Goal: Information Seeking & Learning: Learn about a topic

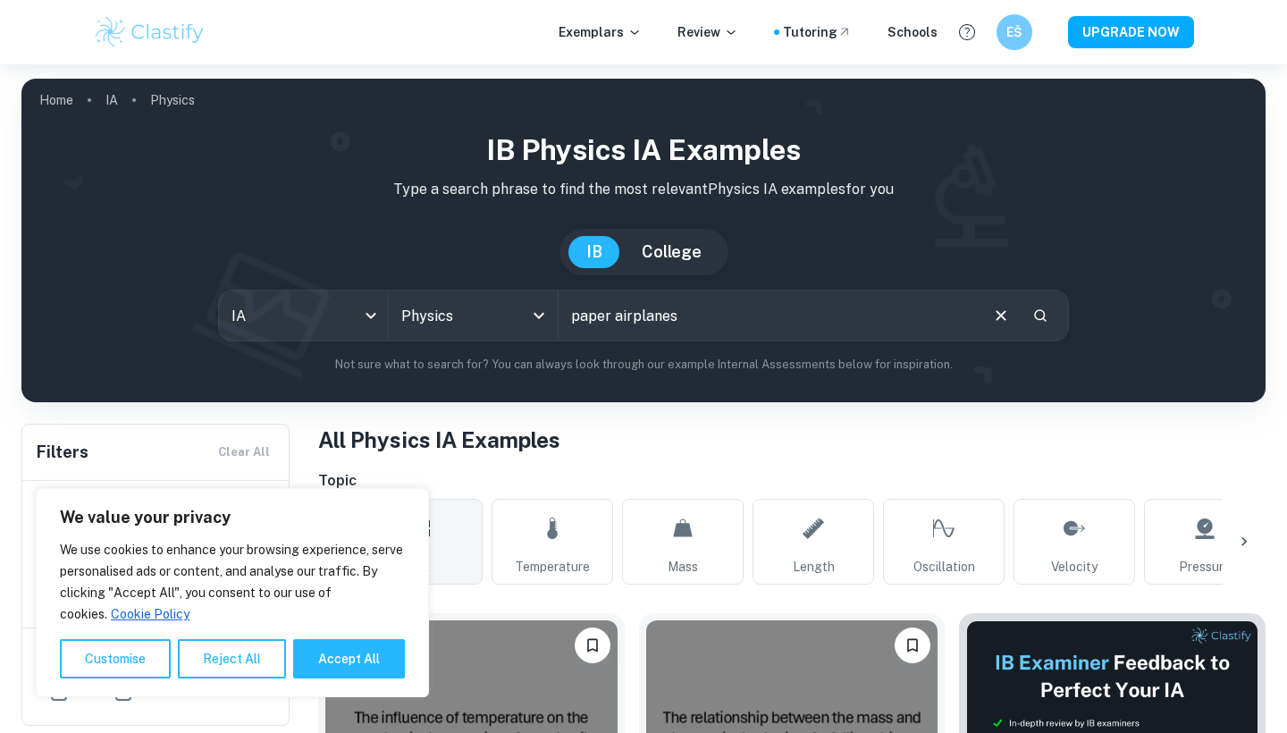
type input "paper airplanes"
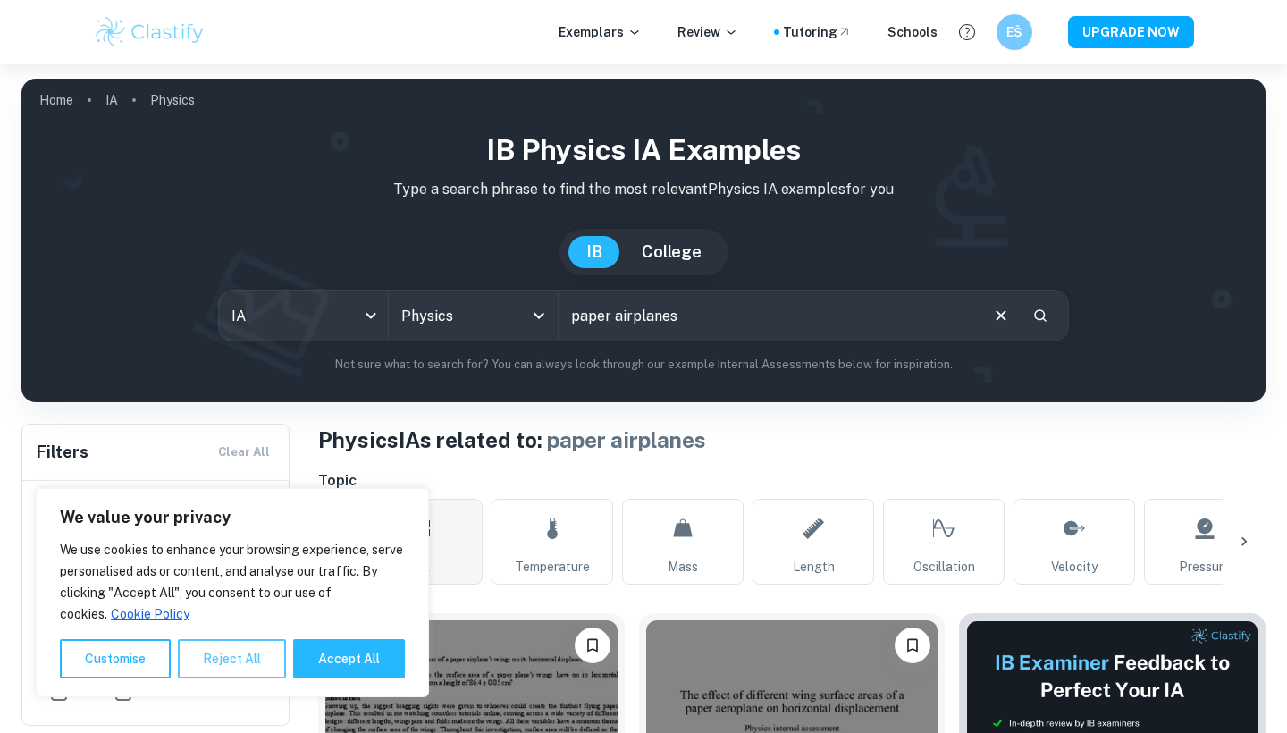
click at [232, 671] on button "Reject All" at bounding box center [232, 658] width 108 height 39
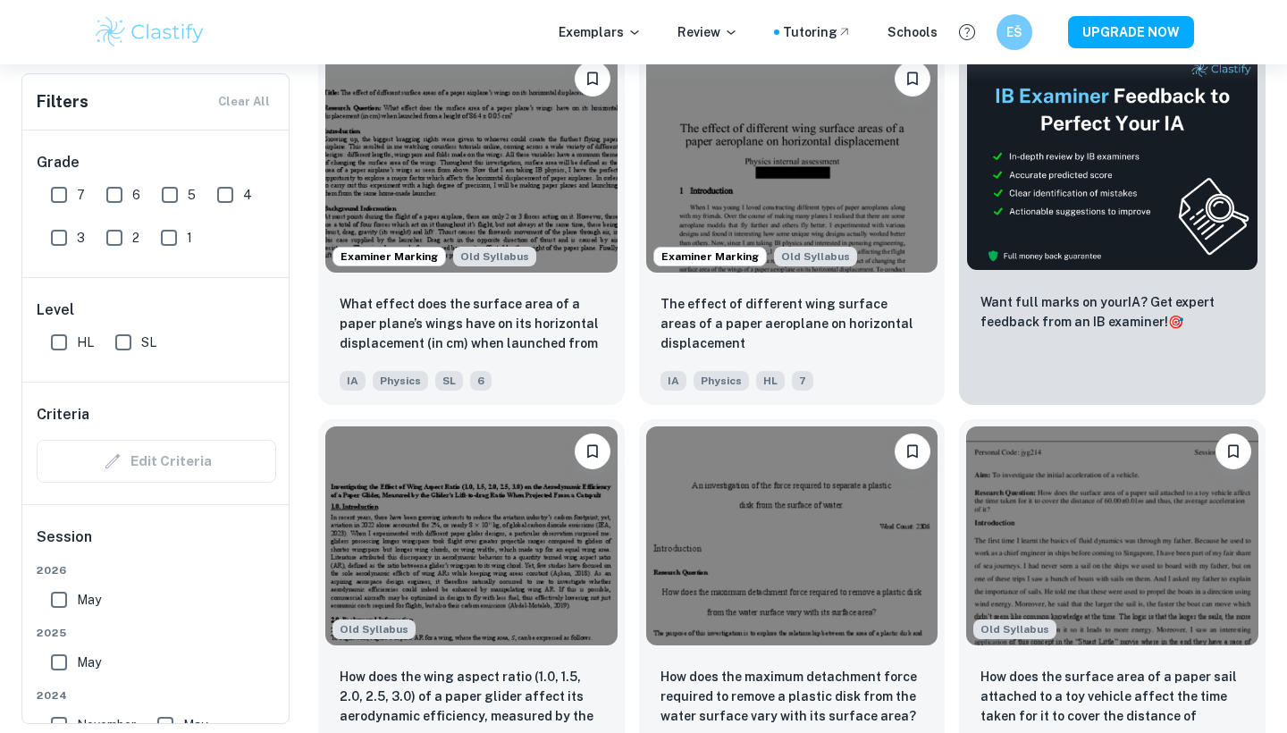
scroll to position [427, 0]
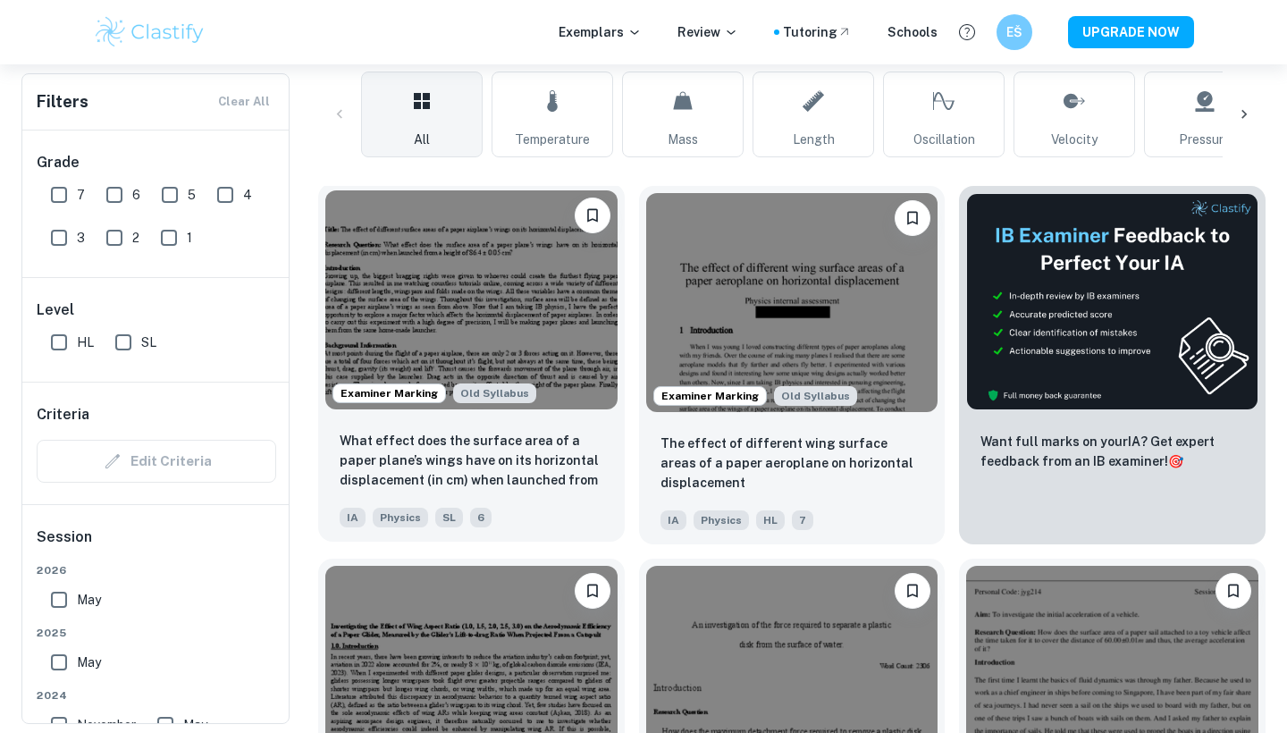
click at [507, 290] on img at bounding box center [471, 299] width 292 height 219
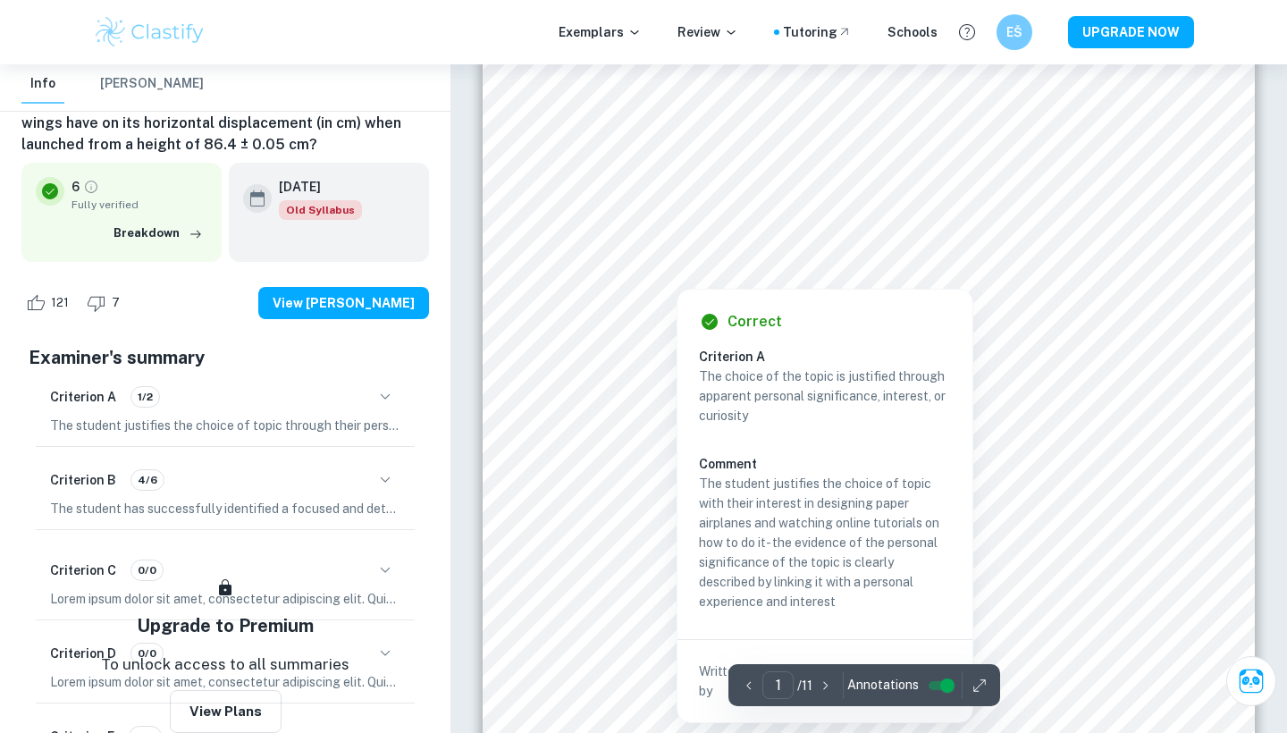
scroll to position [107, 0]
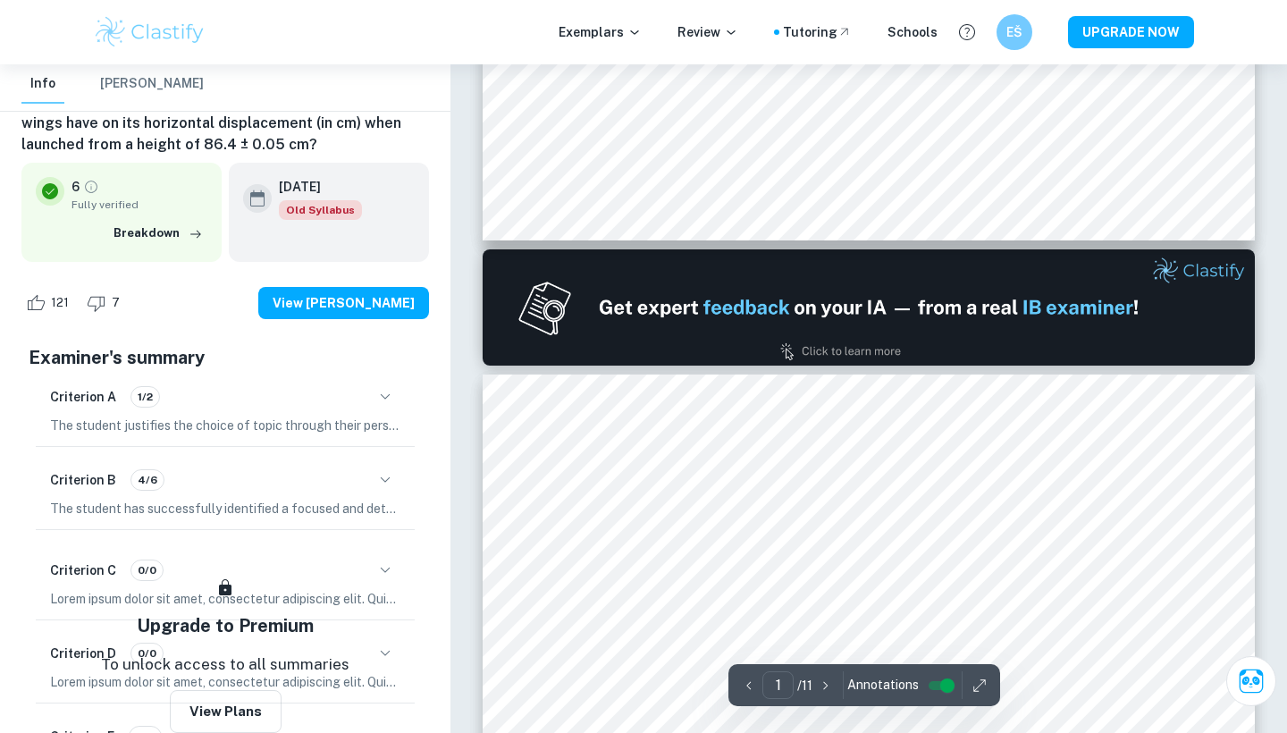
type input "2"
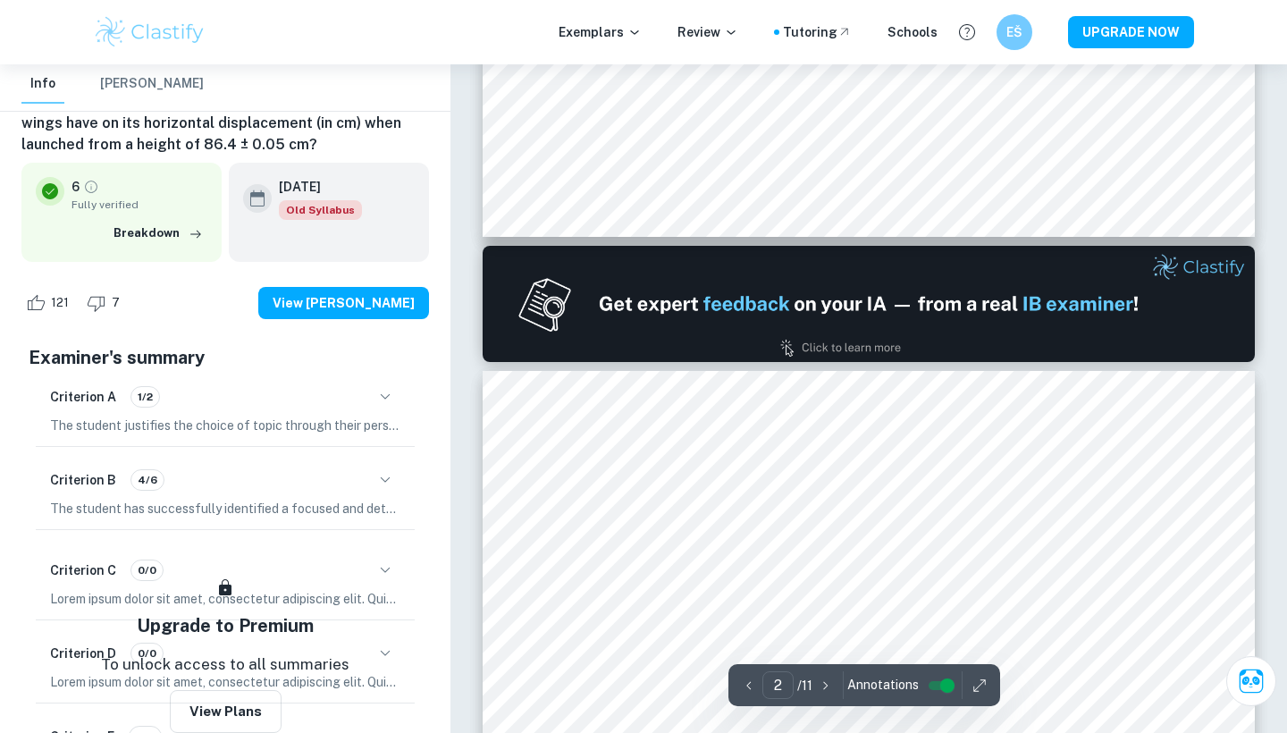
scroll to position [1259, 0]
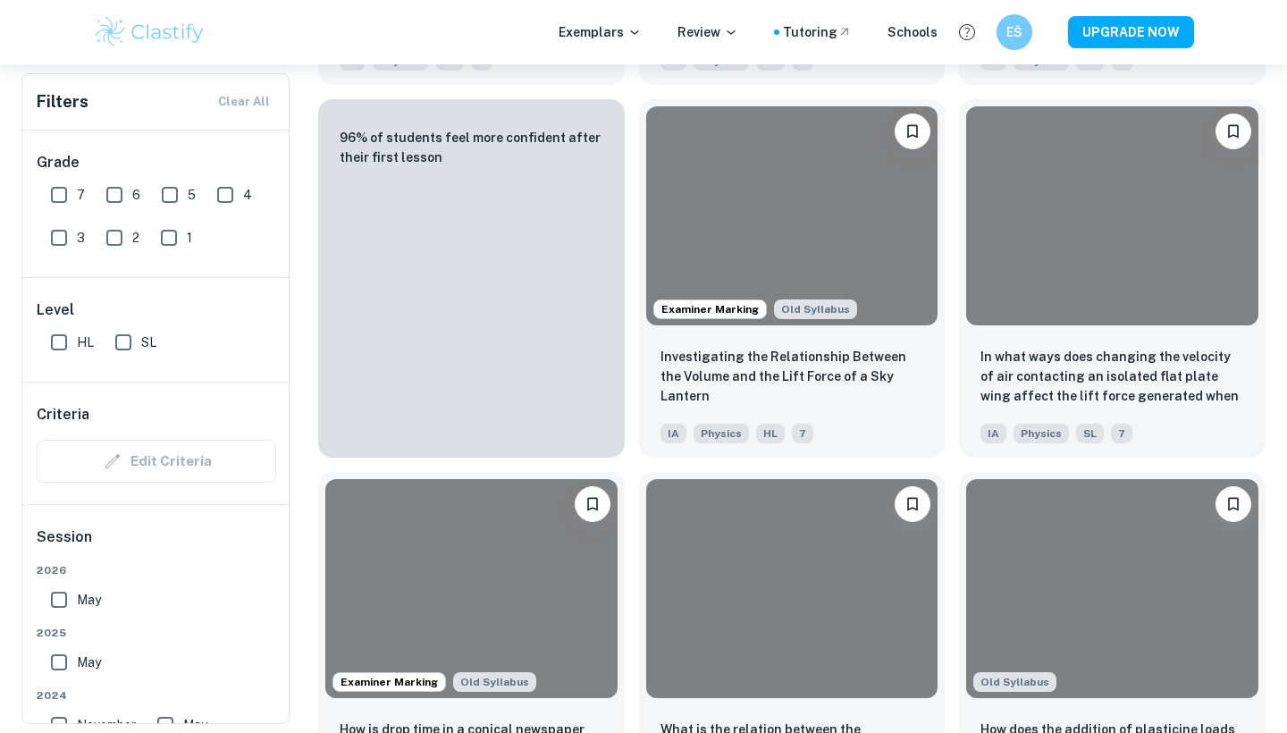
scroll to position [427, 0]
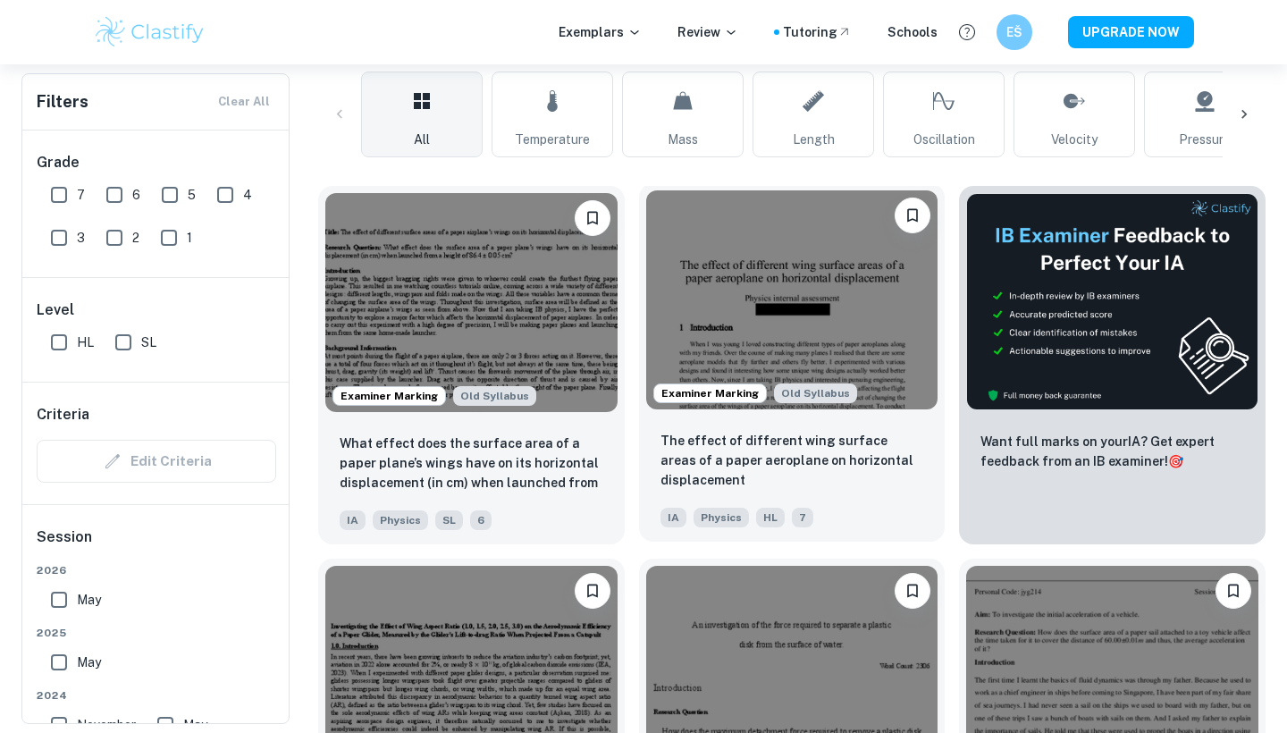
click at [745, 285] on img at bounding box center [792, 299] width 292 height 219
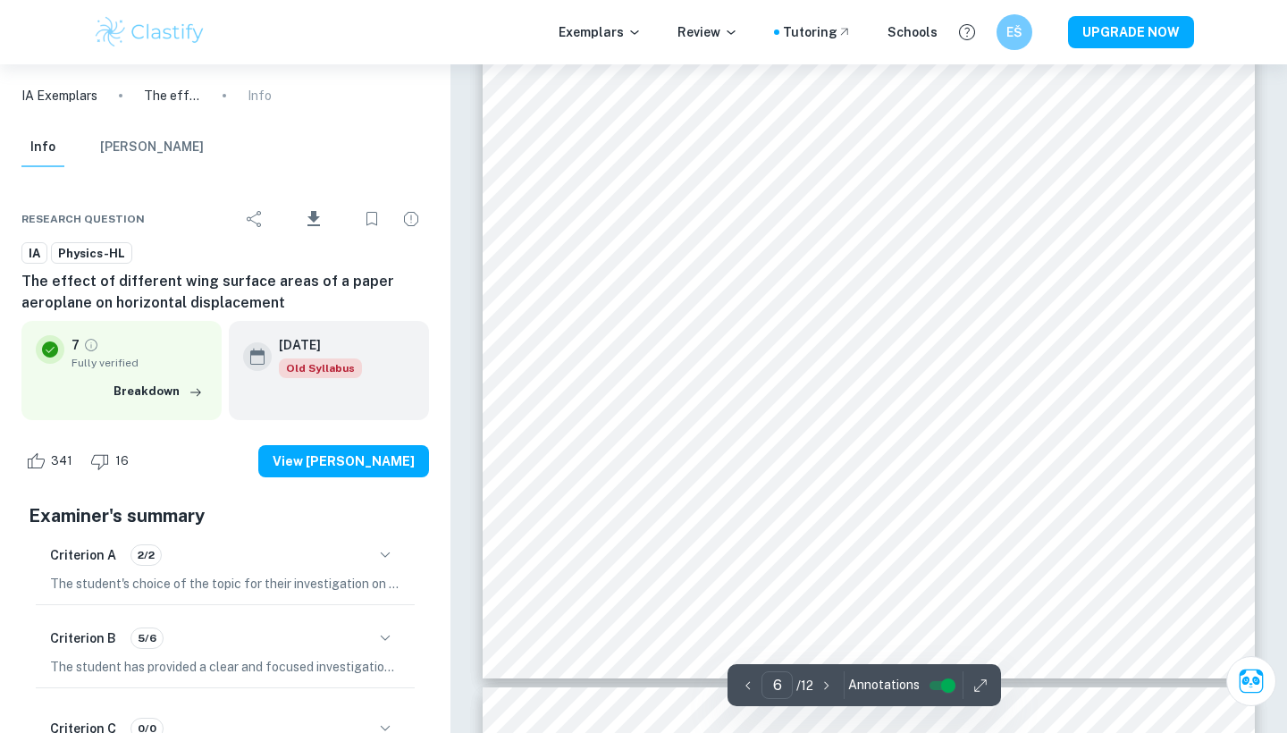
scroll to position [6241, 0]
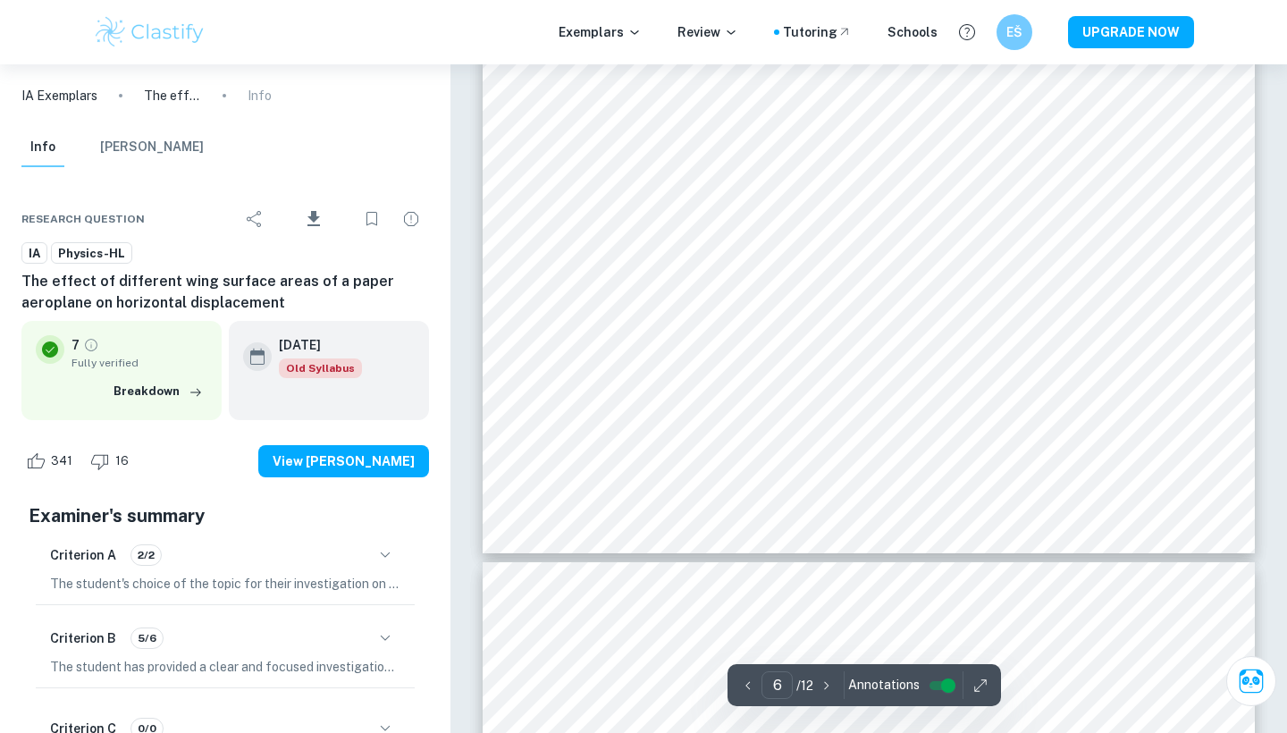
type input "7"
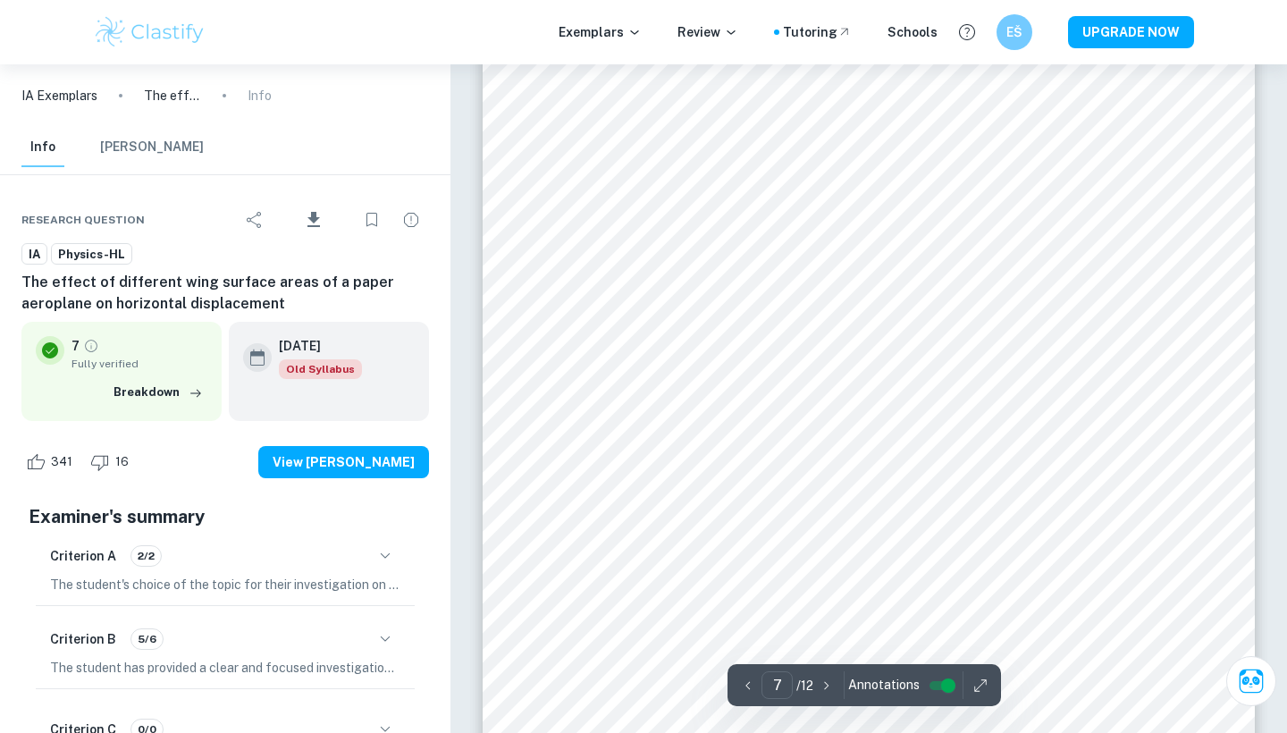
scroll to position [7212, 0]
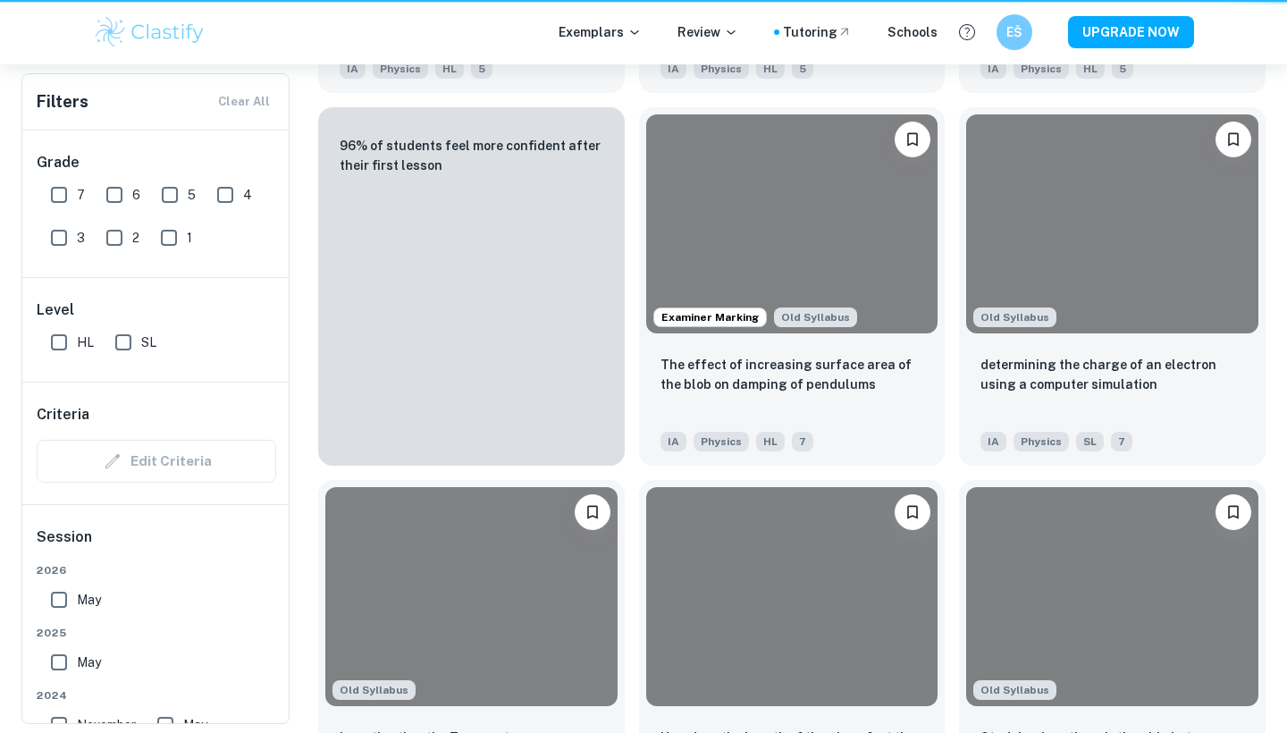
scroll to position [427, 0]
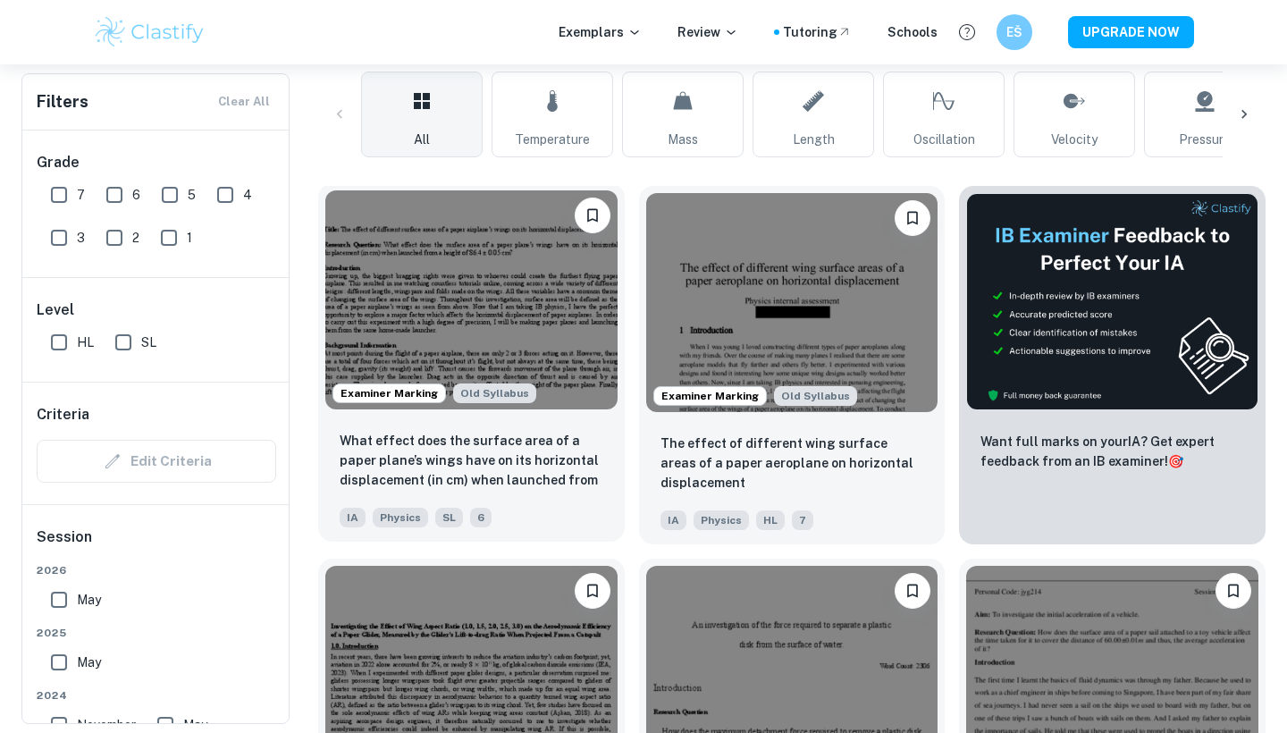
click at [540, 334] on img at bounding box center [471, 299] width 292 height 219
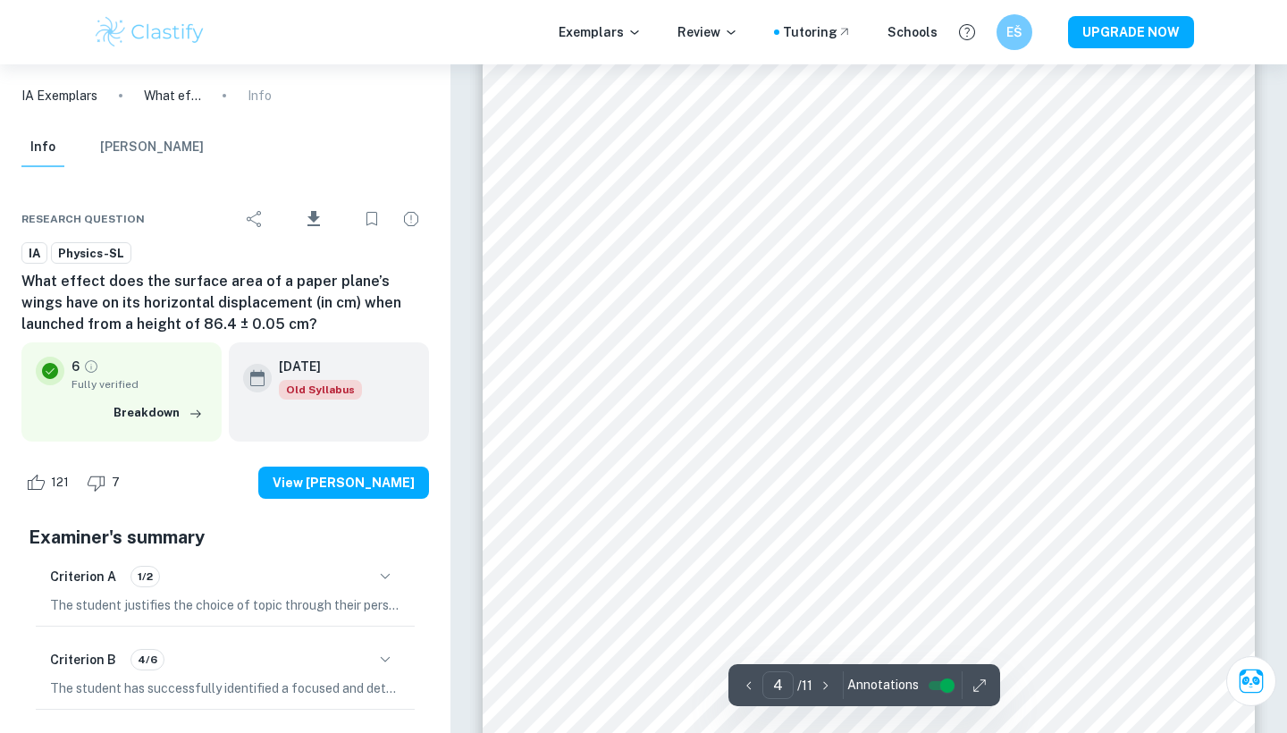
scroll to position [4079, 0]
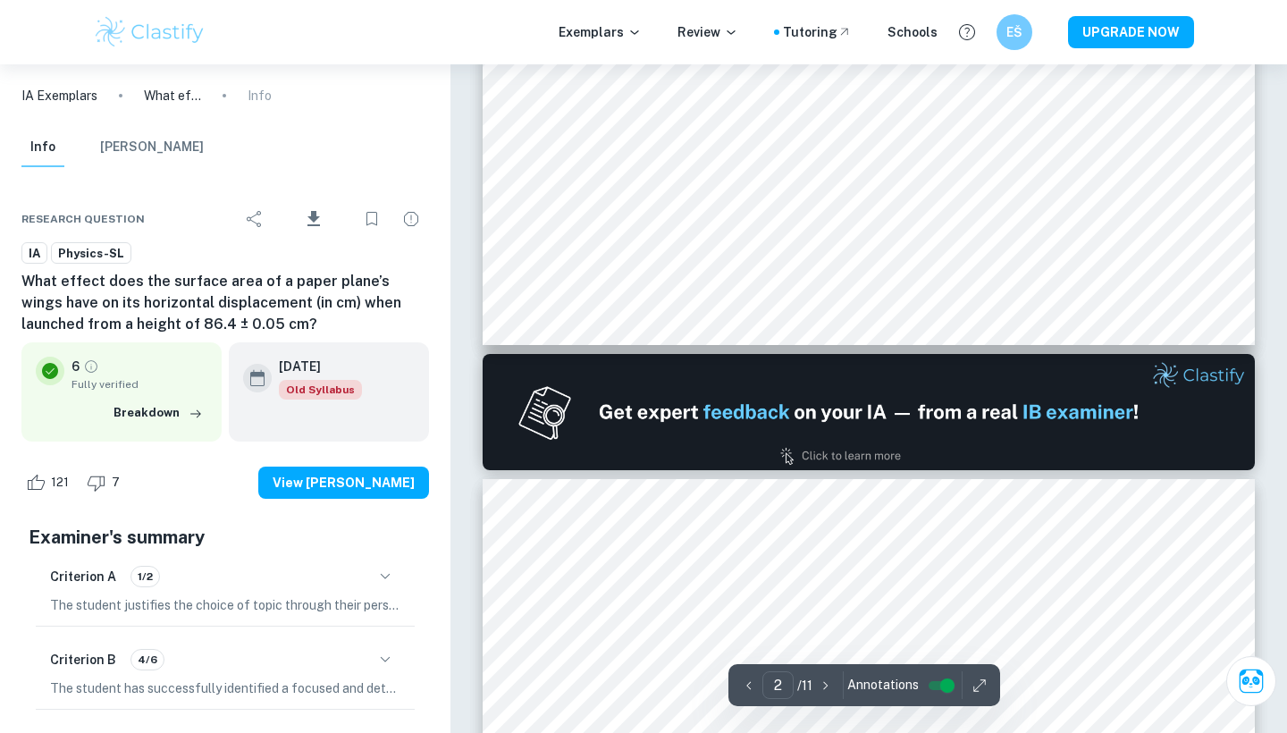
type input "1"
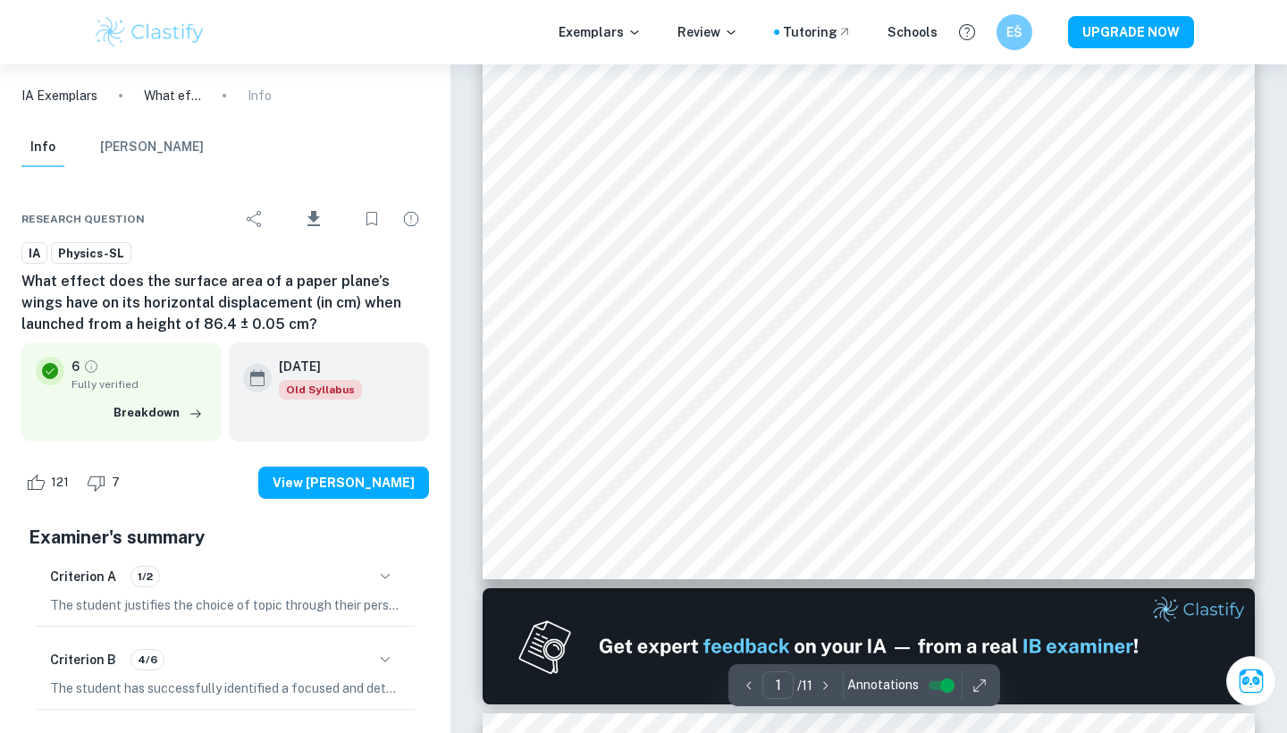
scroll to position [596, 0]
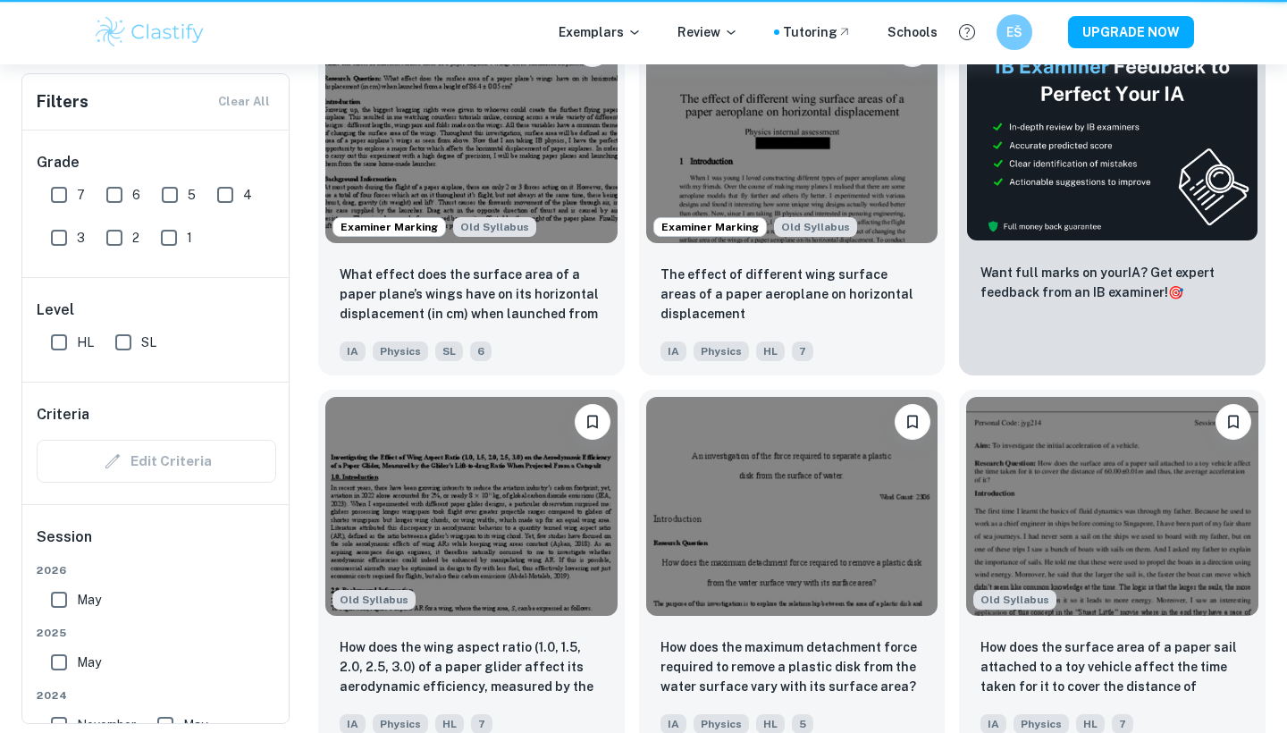
scroll to position [427, 0]
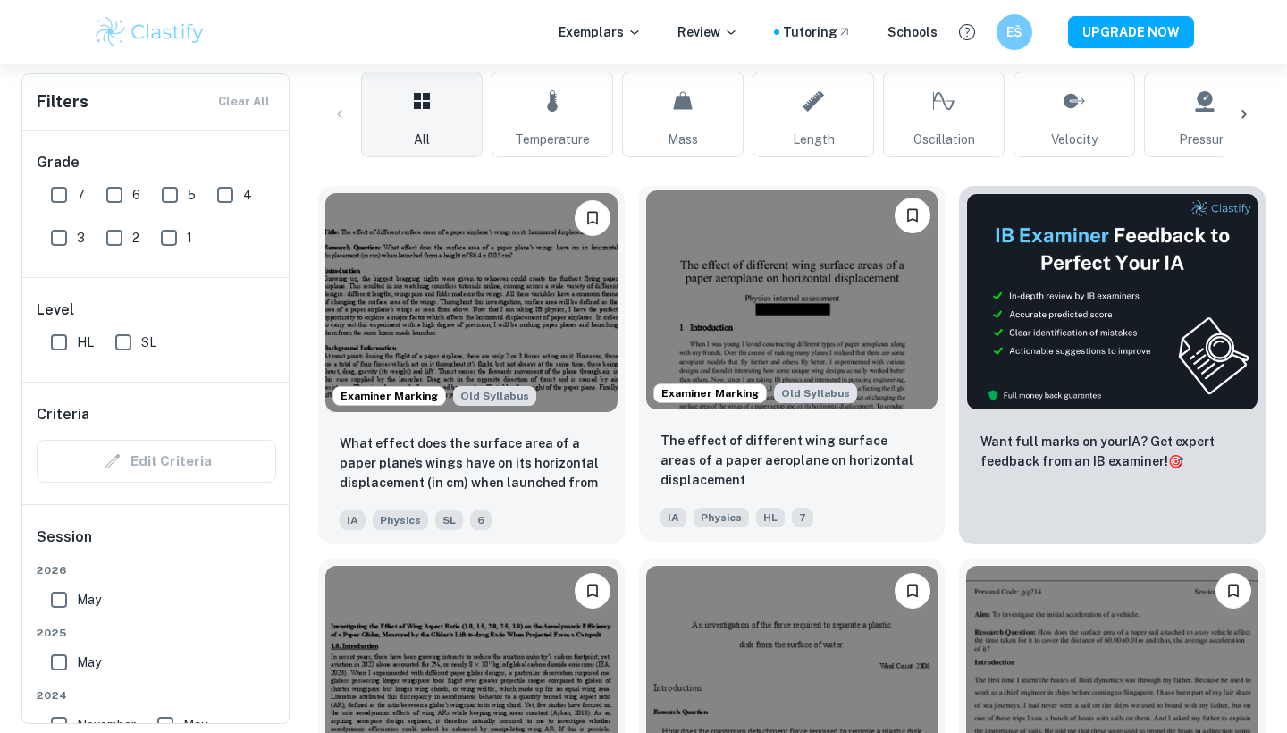
click at [737, 352] on img at bounding box center [792, 299] width 292 height 219
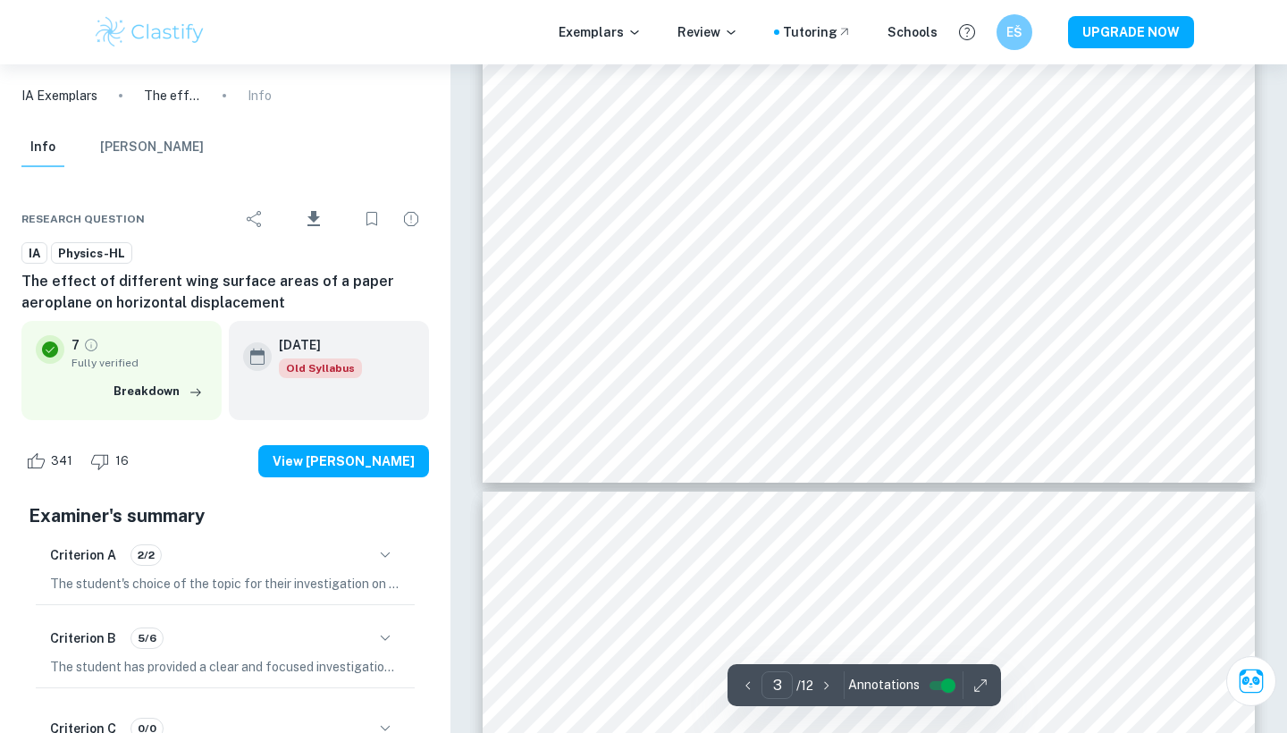
scroll to position [3154, 0]
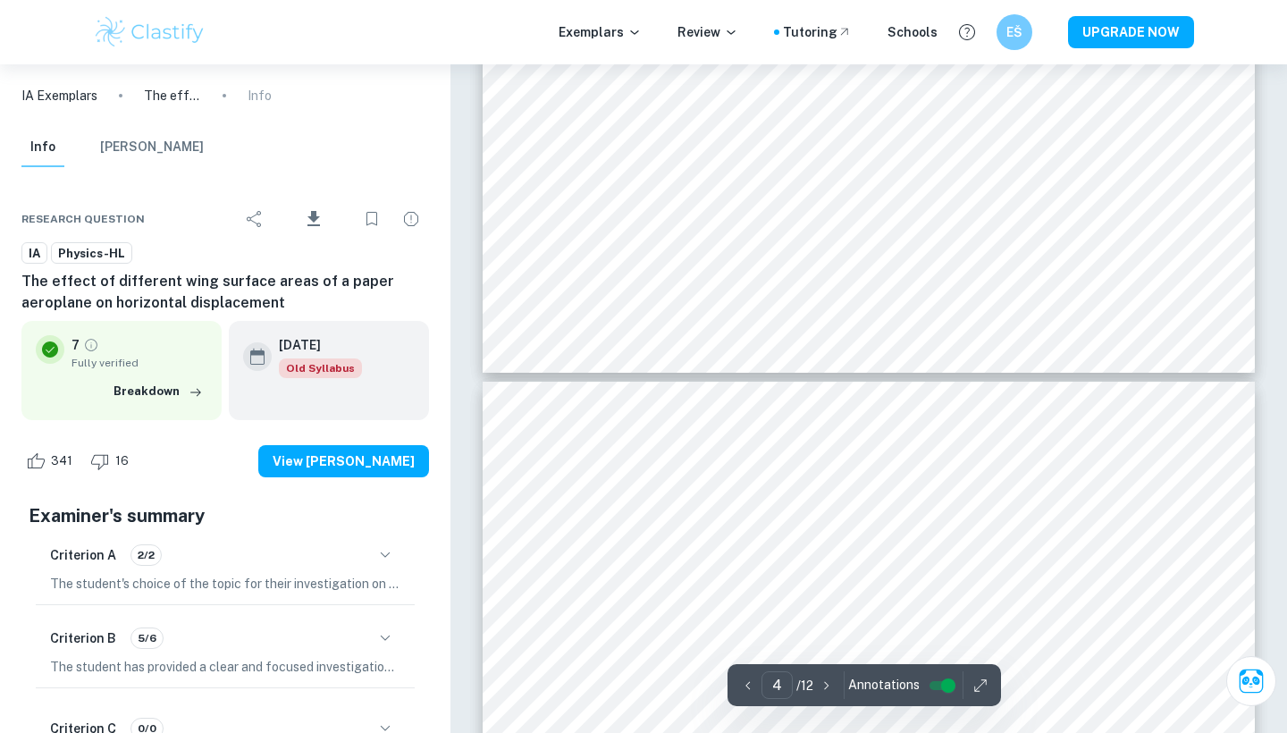
type input "3"
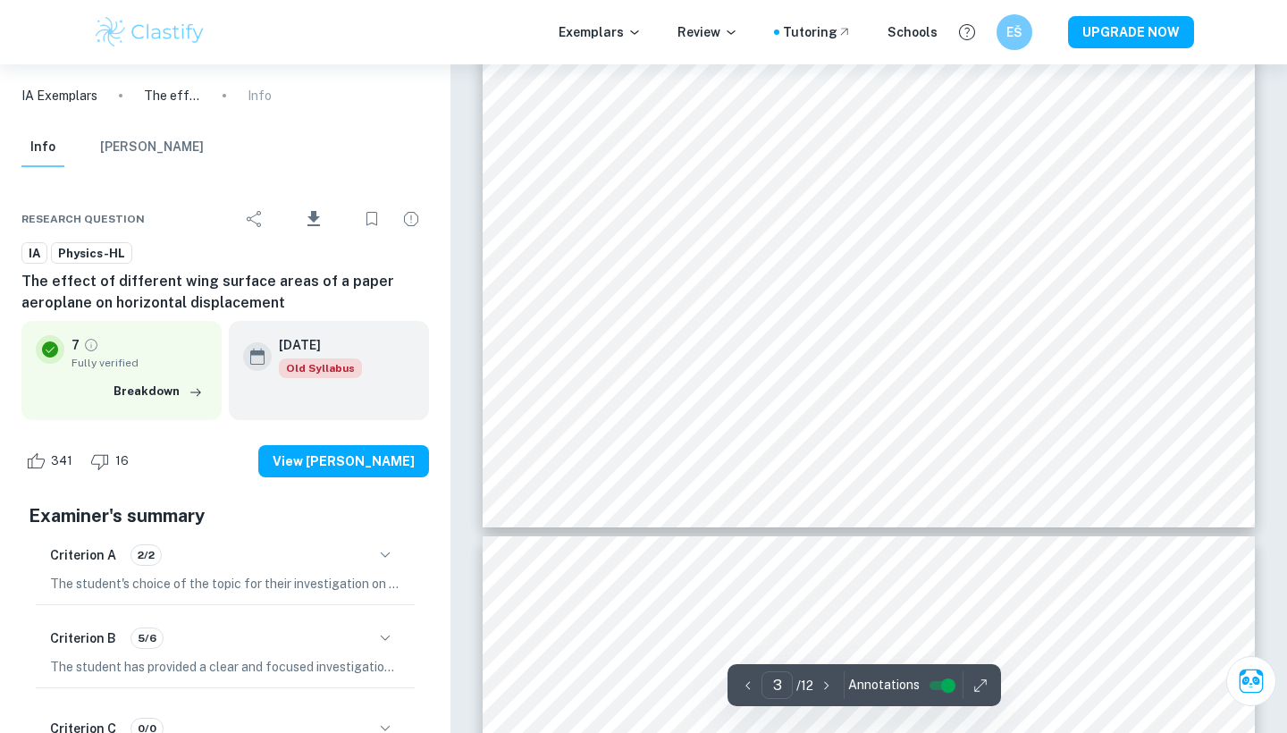
scroll to position [3076, 0]
